Goal: Navigation & Orientation: Find specific page/section

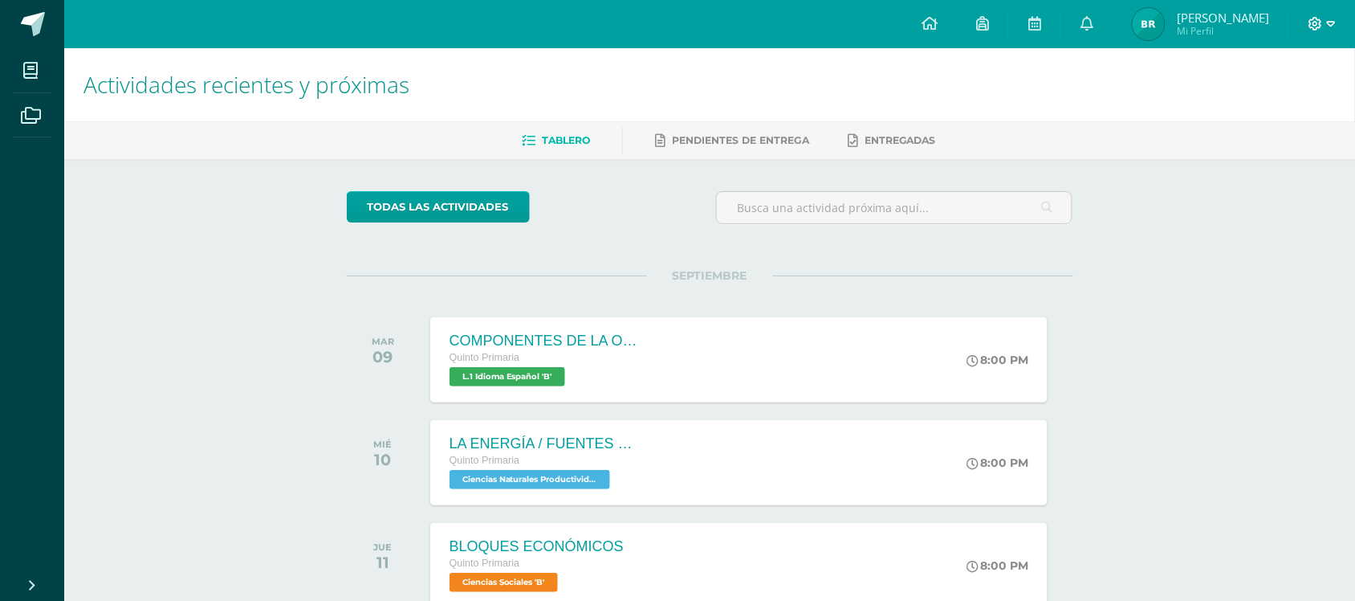
click at [1325, 20] on span at bounding box center [1322, 24] width 27 height 18
click at [1270, 109] on span "Cerrar sesión" at bounding box center [1281, 109] width 72 height 15
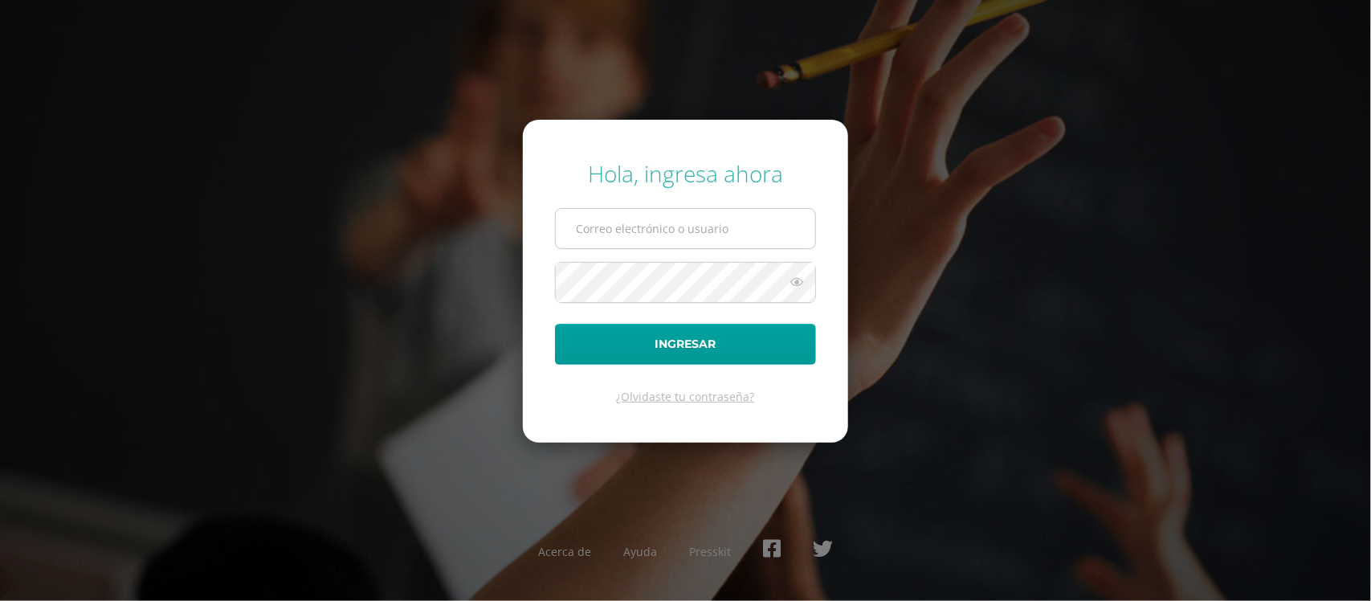
click at [681, 214] on input "text" at bounding box center [685, 228] width 259 height 39
type input "530@laestrella.edu.gt"
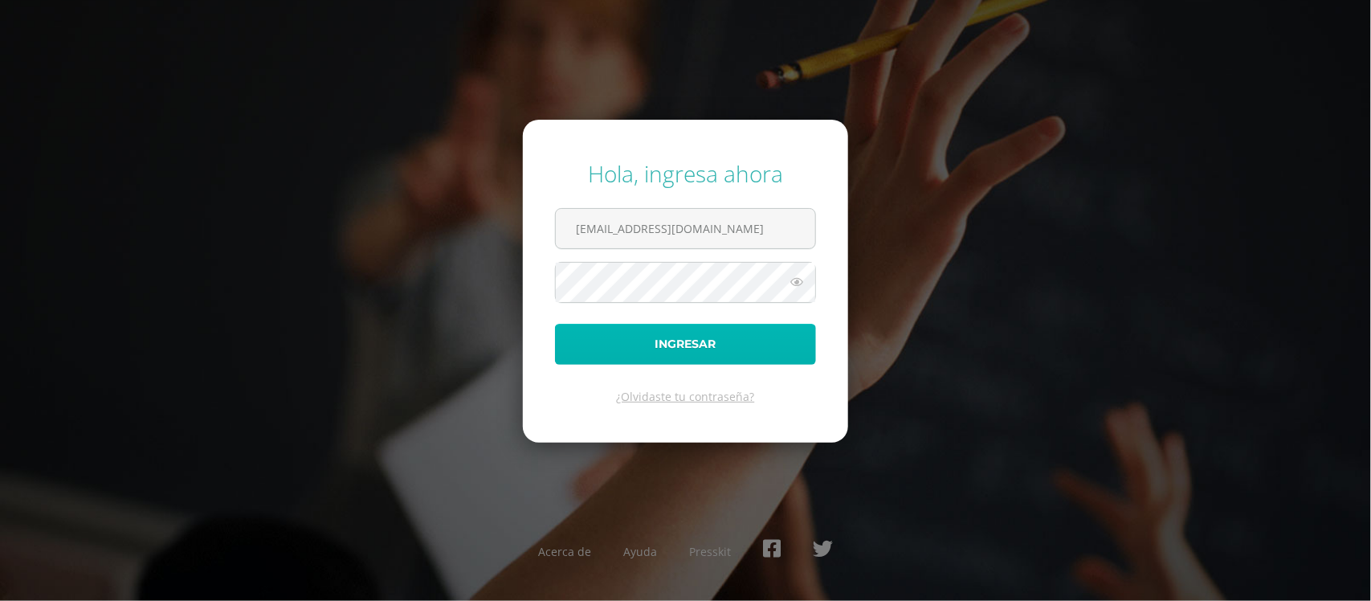
click at [617, 355] on button "Ingresar" at bounding box center [685, 344] width 261 height 41
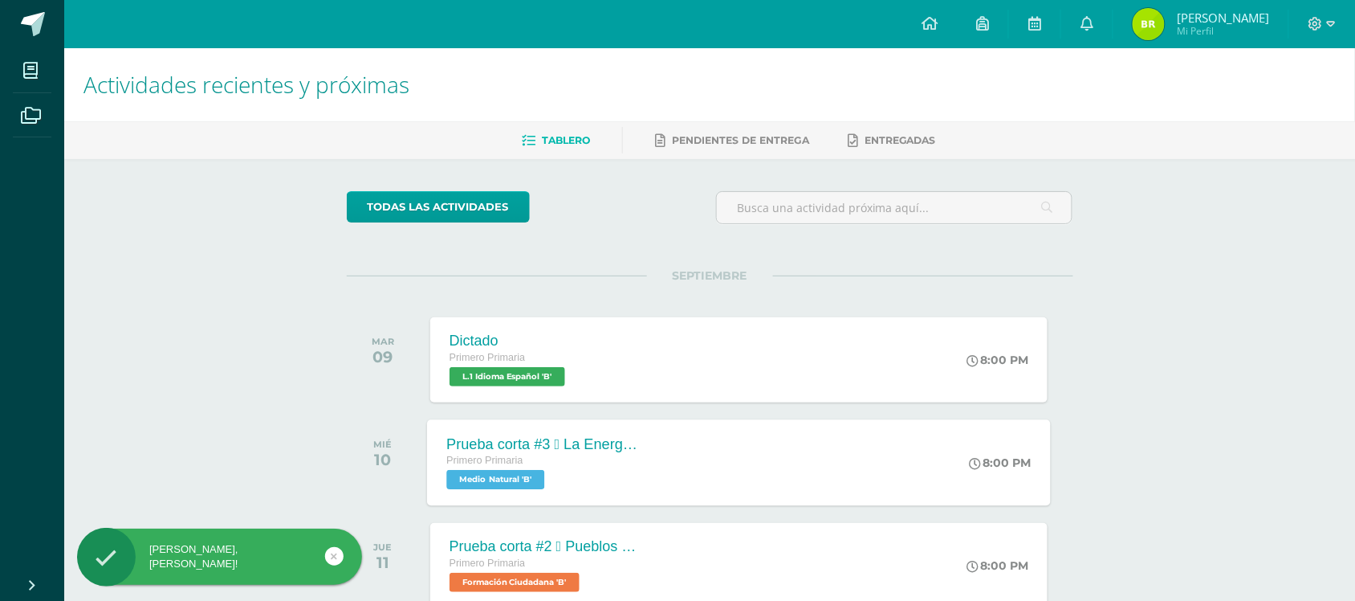
click at [613, 479] on div "Primero Primaria Medio Natural 'B'" at bounding box center [543, 470] width 194 height 37
